Goal: Task Accomplishment & Management: Manage account settings

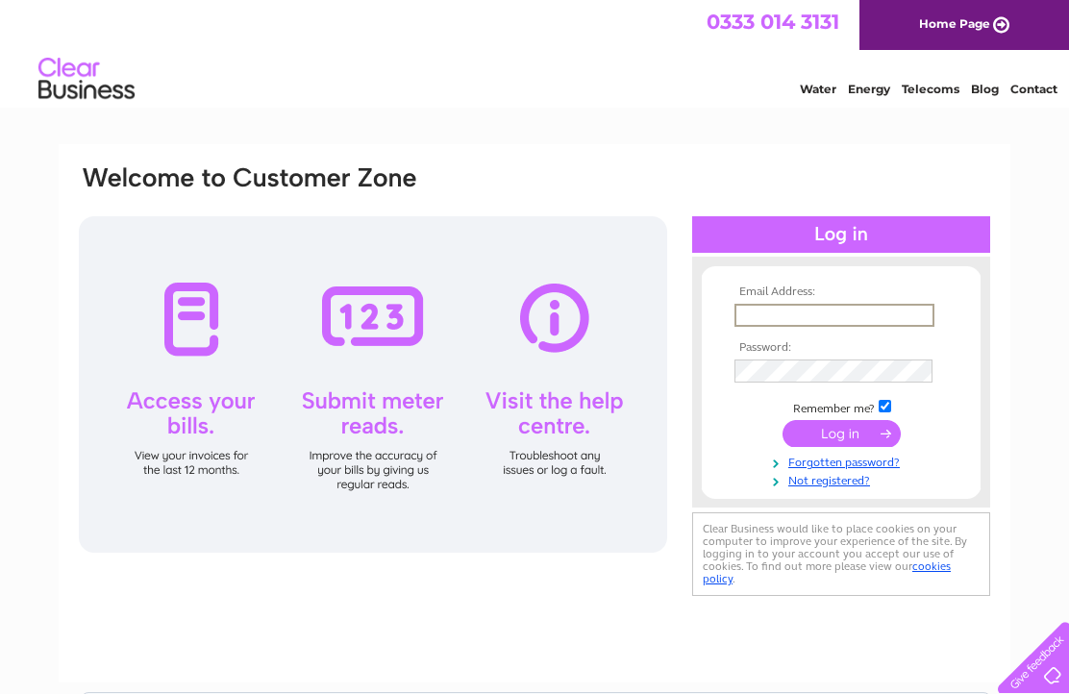
type input "stevennicolson@btinternet.com"
click at [841, 444] on input "submit" at bounding box center [841, 431] width 118 height 27
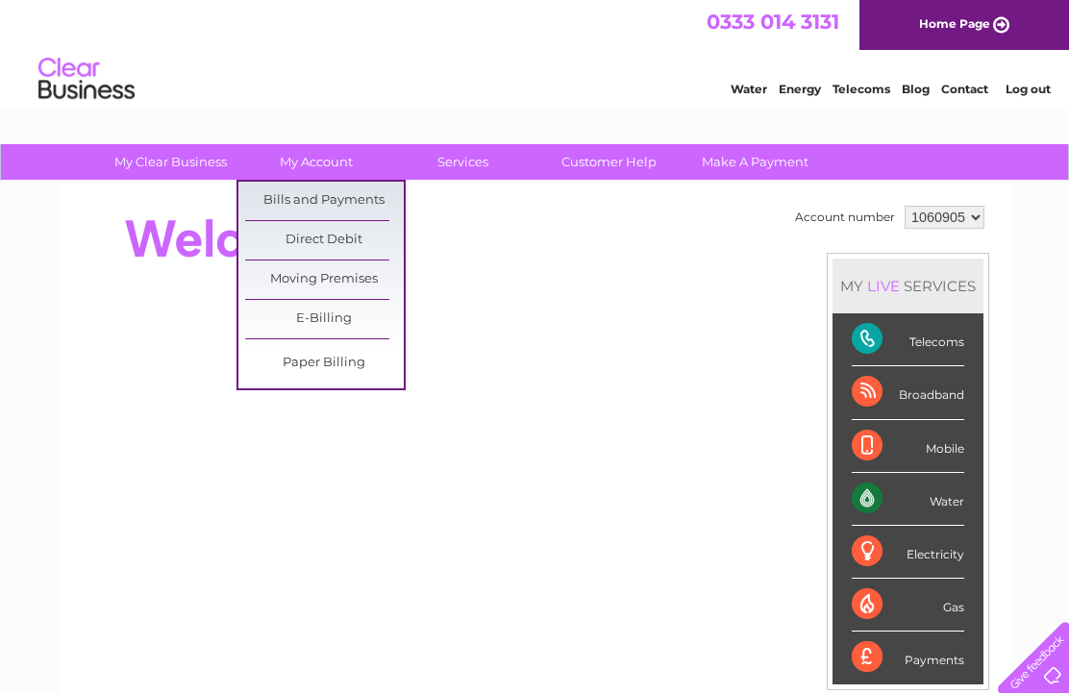
click at [348, 204] on link "Bills and Payments" at bounding box center [324, 201] width 159 height 38
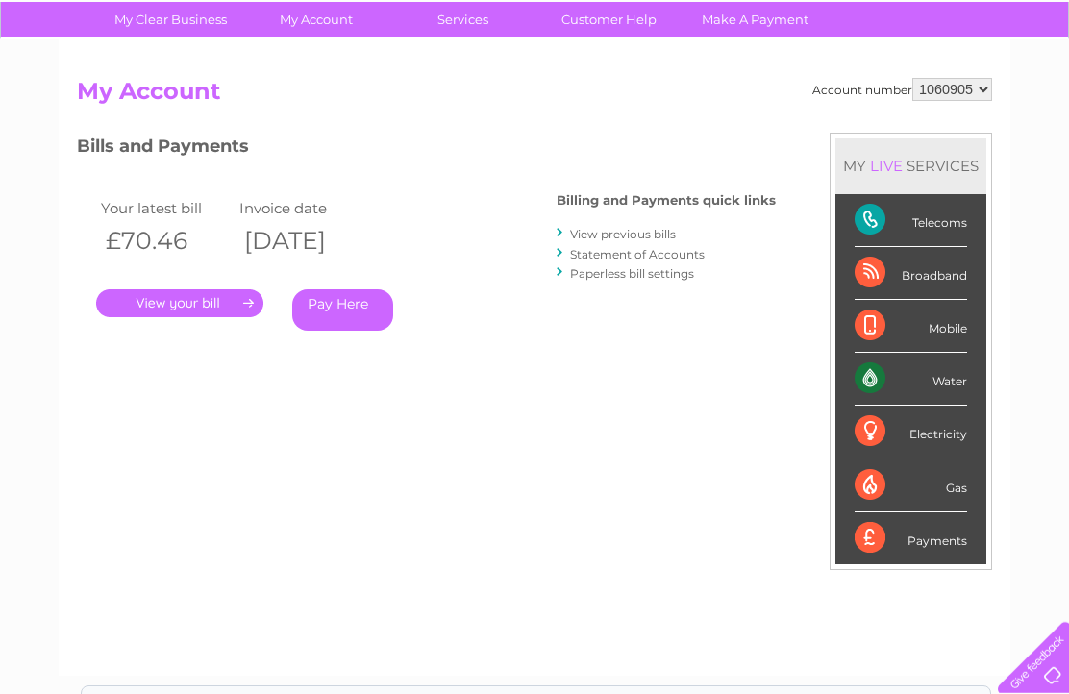
scroll to position [143, 0]
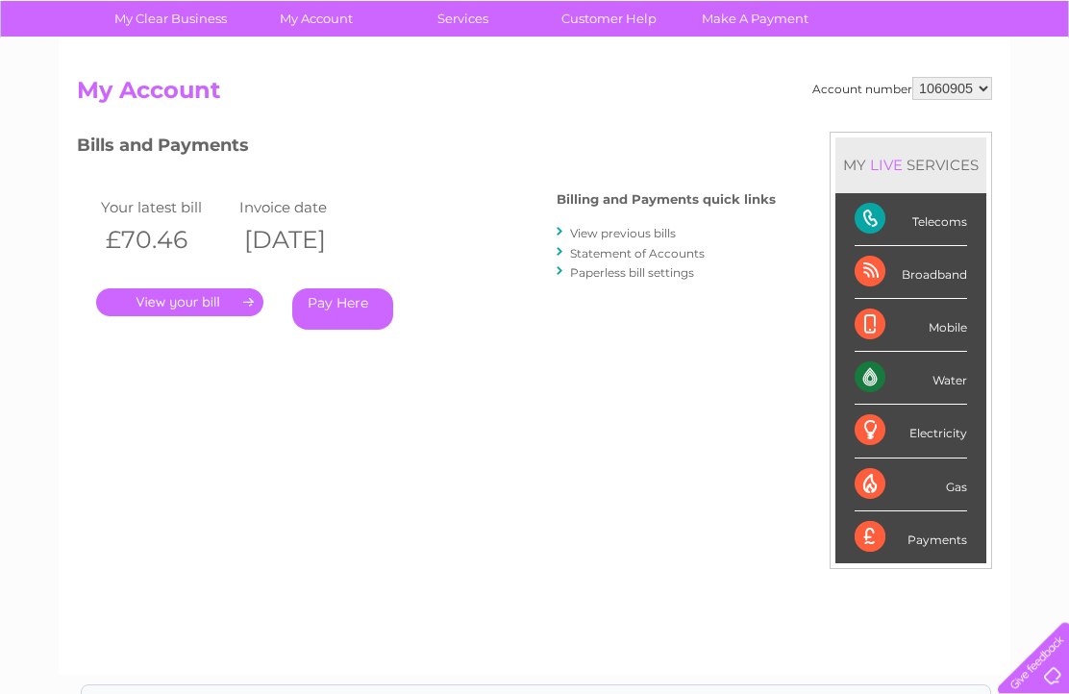
click at [219, 301] on link "." at bounding box center [179, 302] width 167 height 28
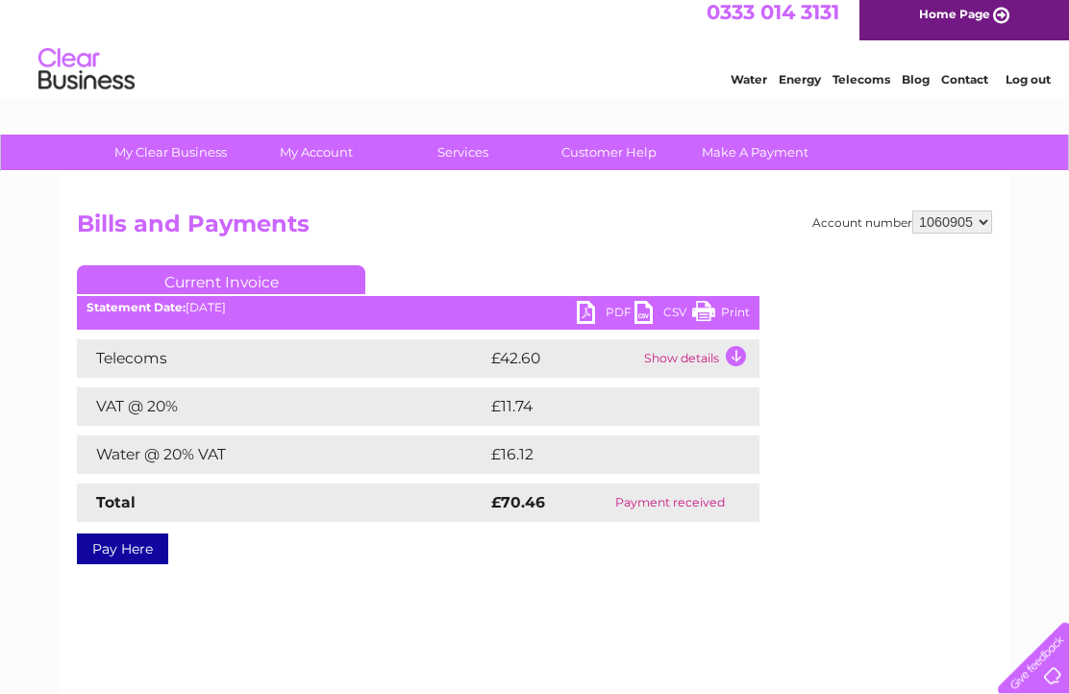
scroll to position [9, 0]
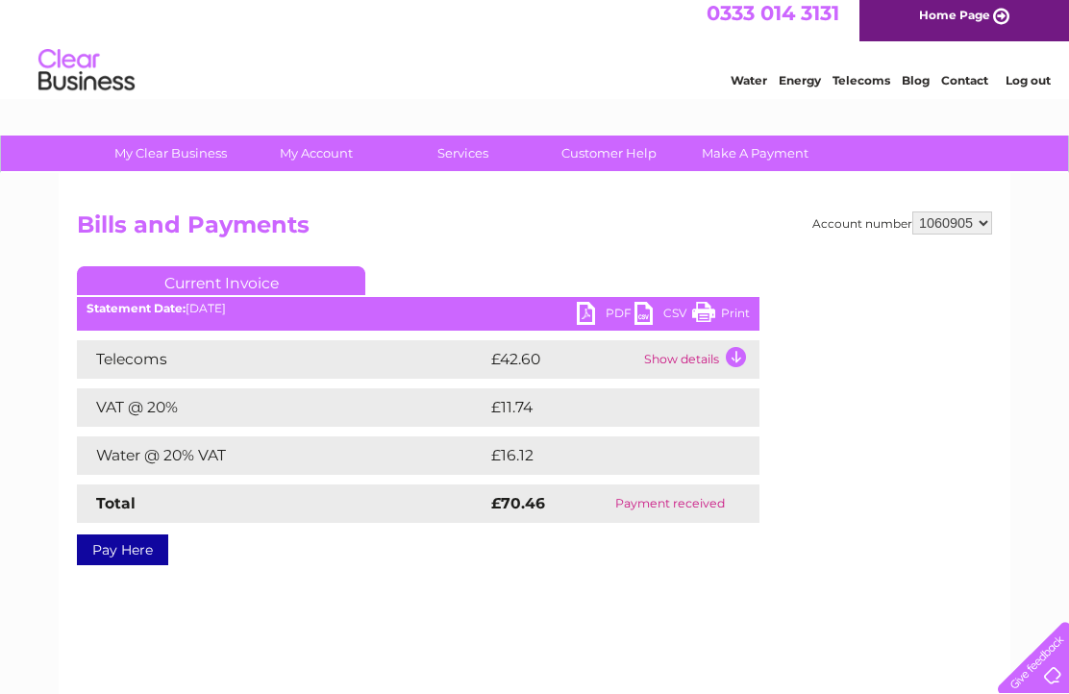
click at [725, 355] on td "Show details" at bounding box center [699, 359] width 120 height 38
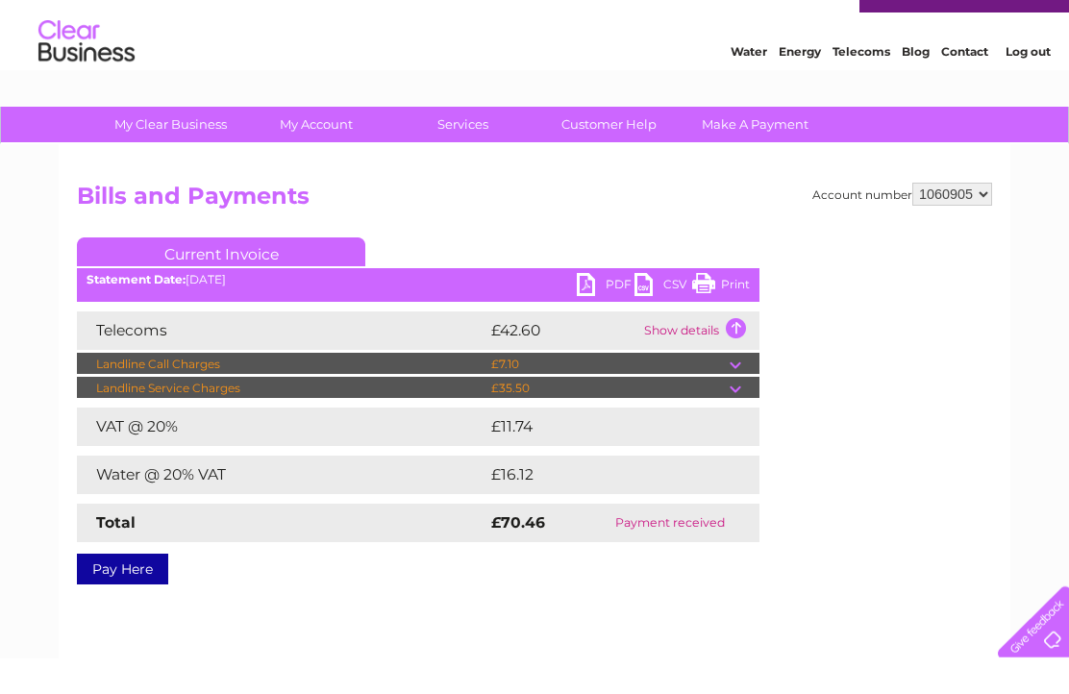
scroll to position [38, 0]
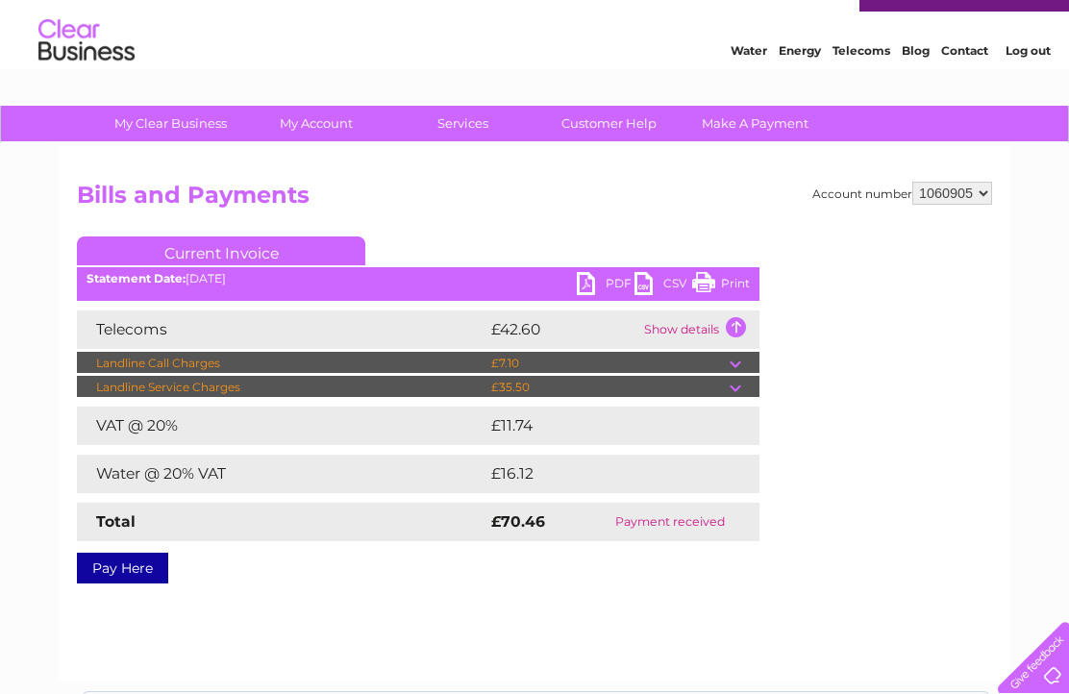
click at [593, 283] on link "PDF" at bounding box center [606, 286] width 58 height 28
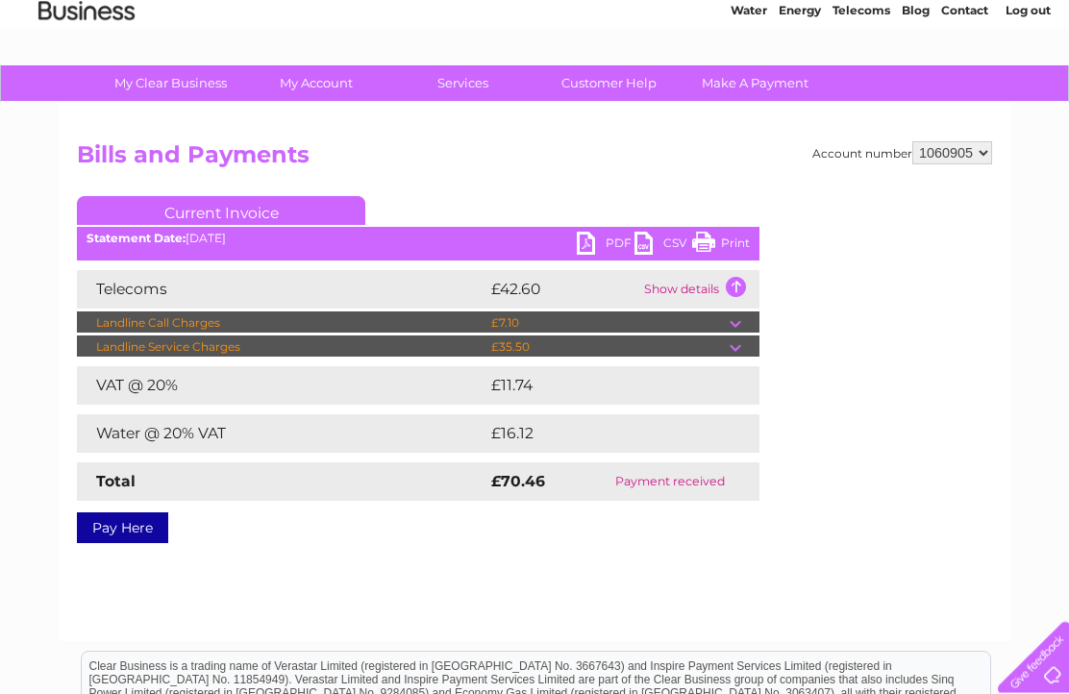
scroll to position [80, 0]
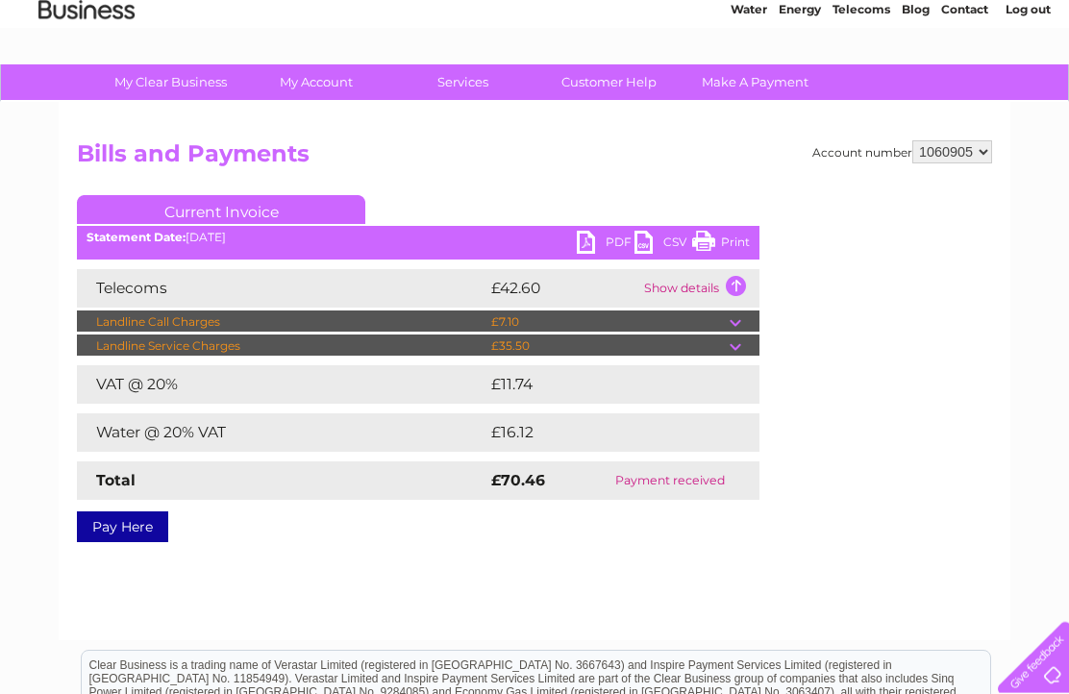
click at [733, 352] on td at bounding box center [744, 345] width 30 height 23
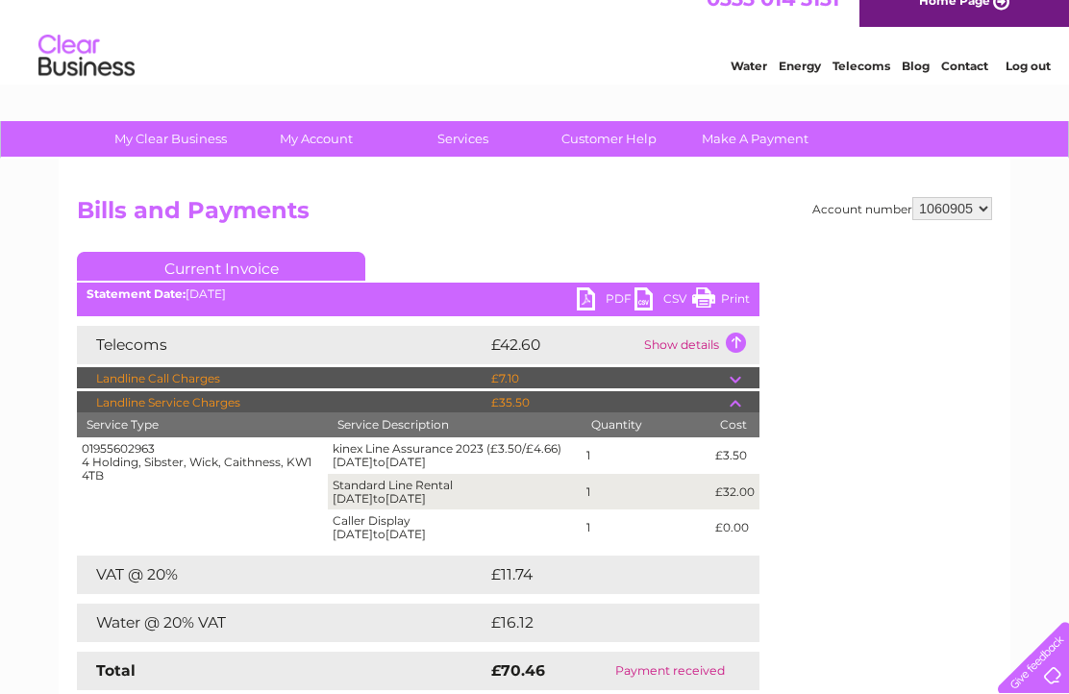
scroll to position [0, 0]
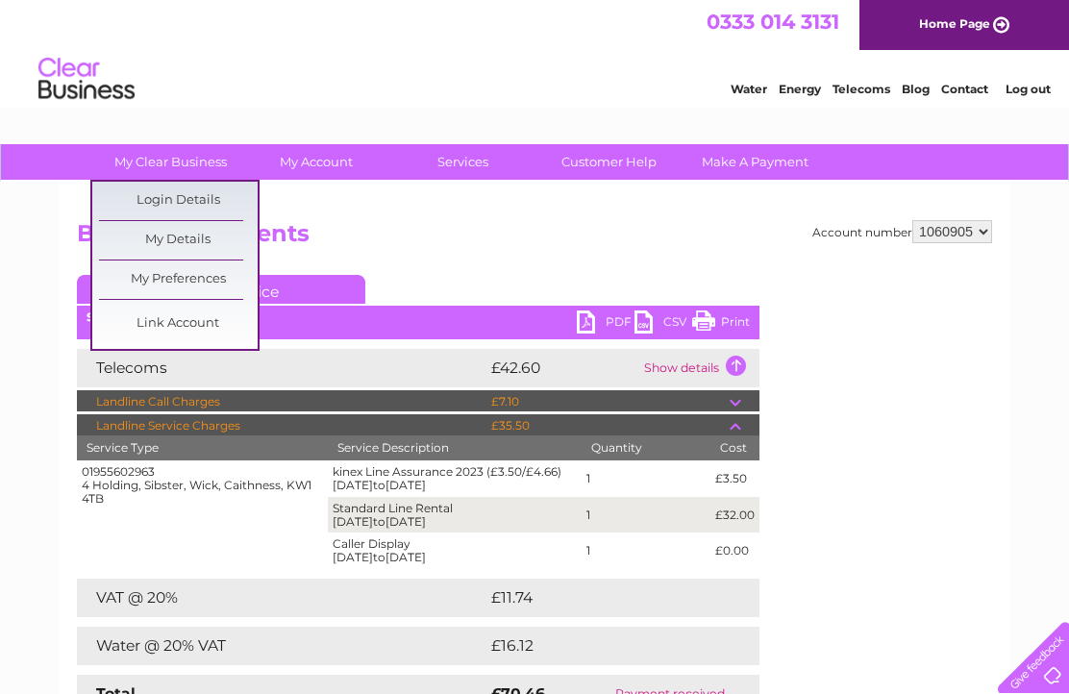
click at [138, 242] on link "My Details" at bounding box center [178, 240] width 159 height 38
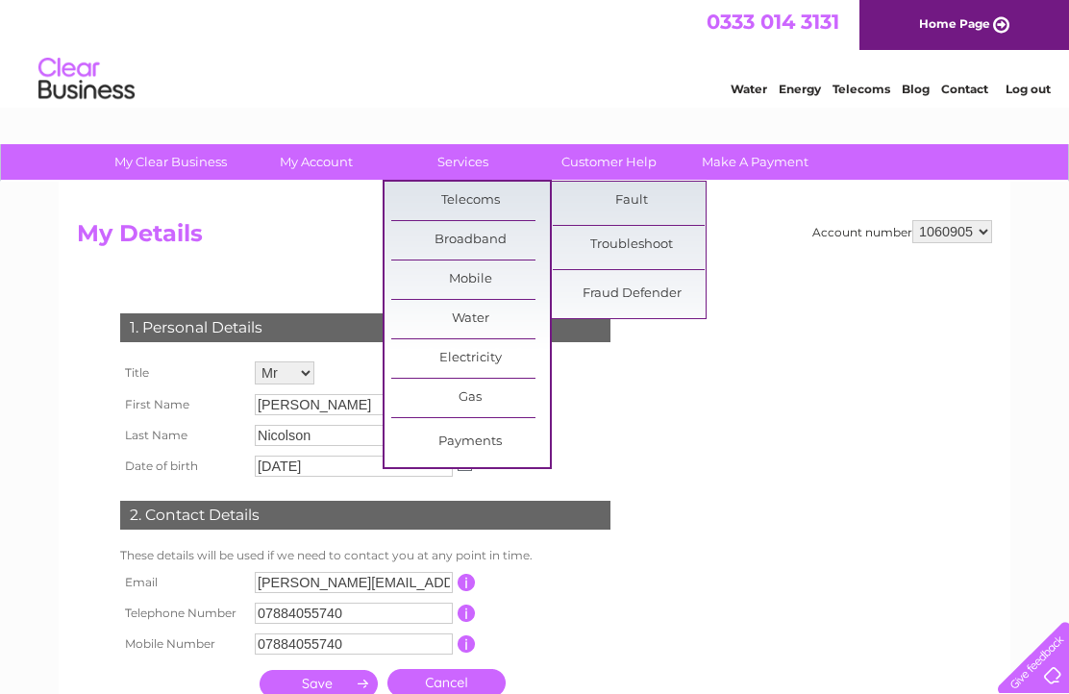
click at [854, 96] on link "Telecoms" at bounding box center [861, 89] width 58 height 14
